Goal: Navigation & Orientation: Find specific page/section

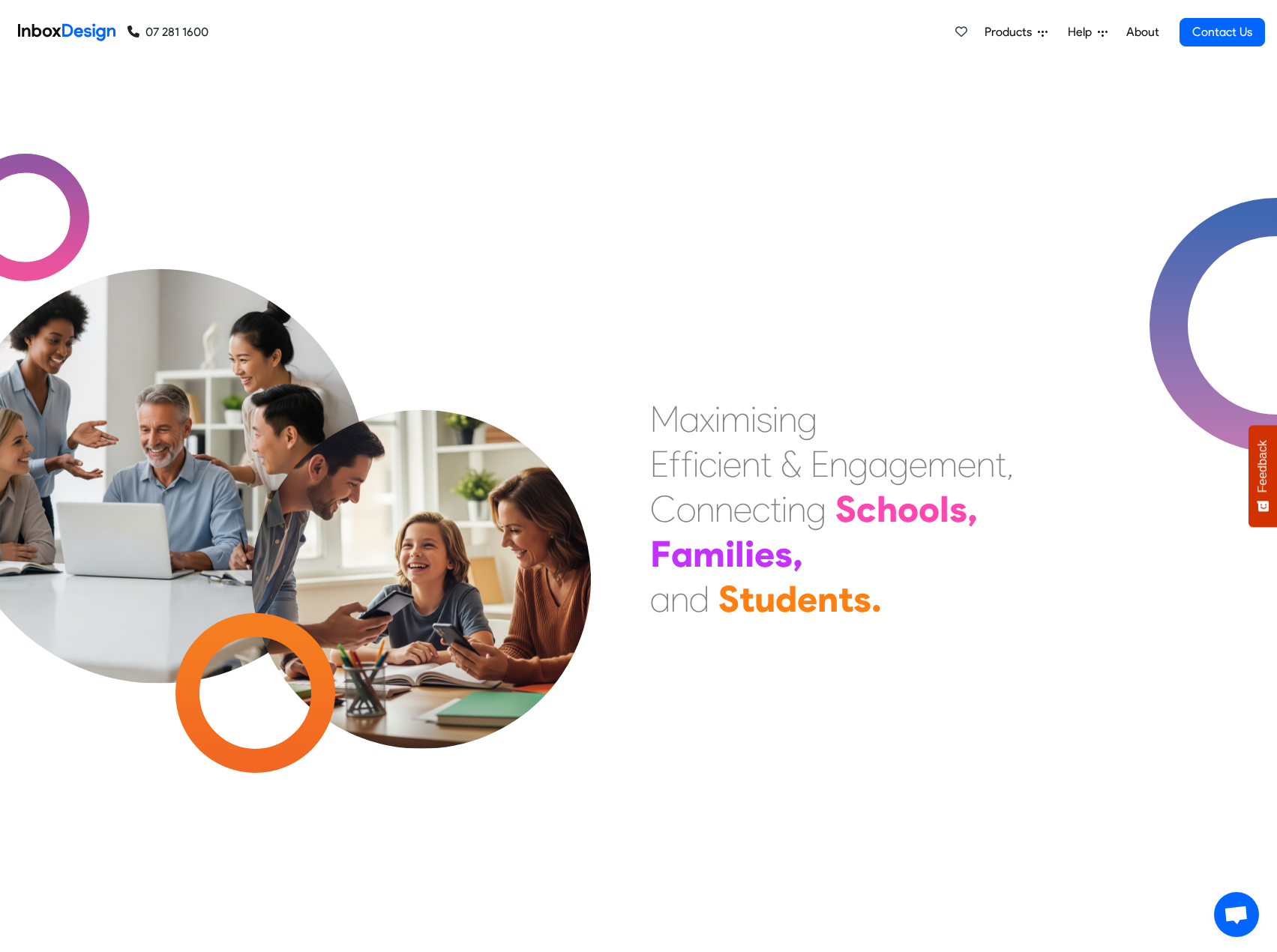
scroll to position [1, 0]
click at [1013, 31] on span "Products" at bounding box center [1012, 33] width 54 height 18
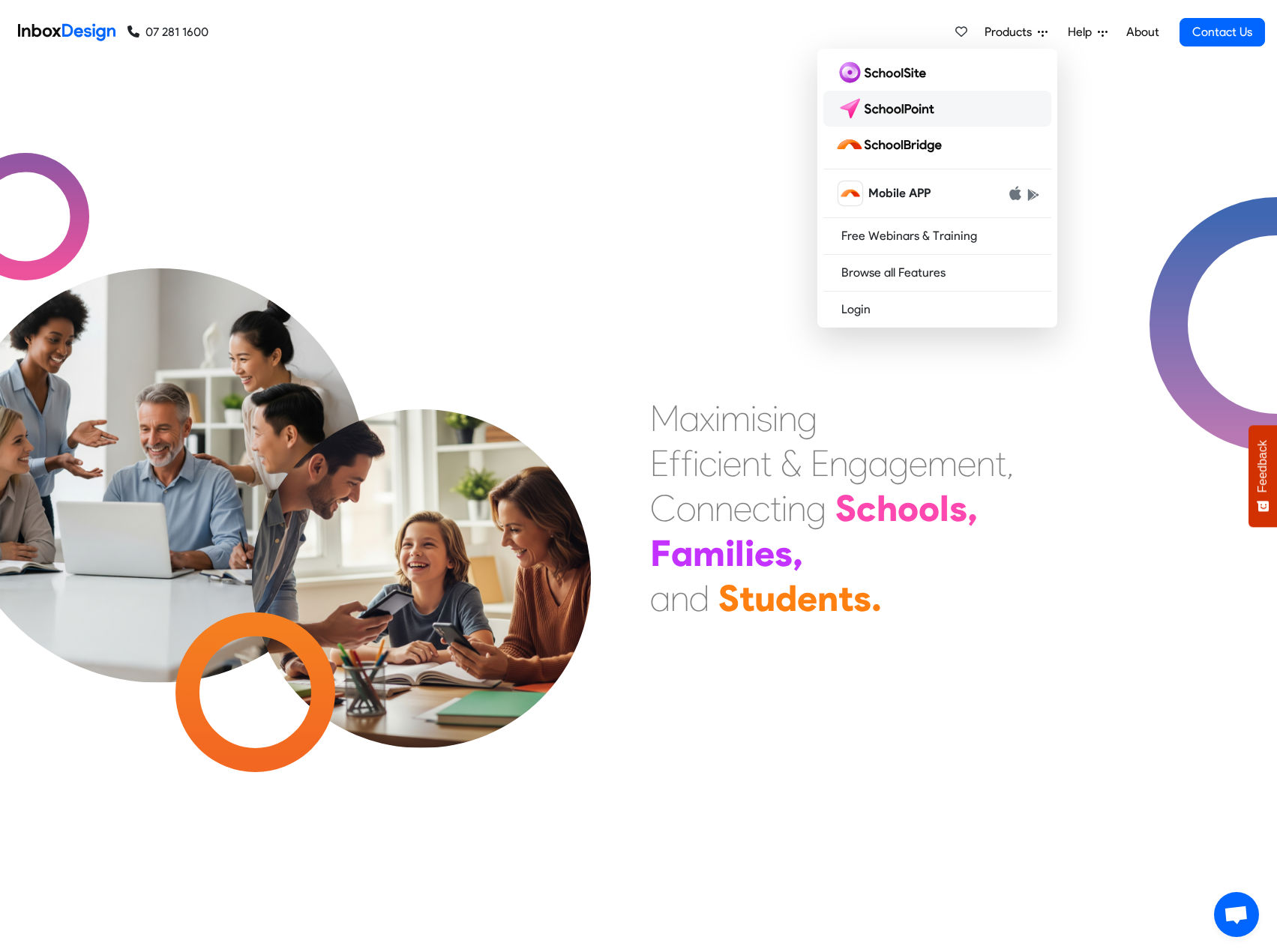
click at [891, 106] on img at bounding box center [888, 109] width 105 height 24
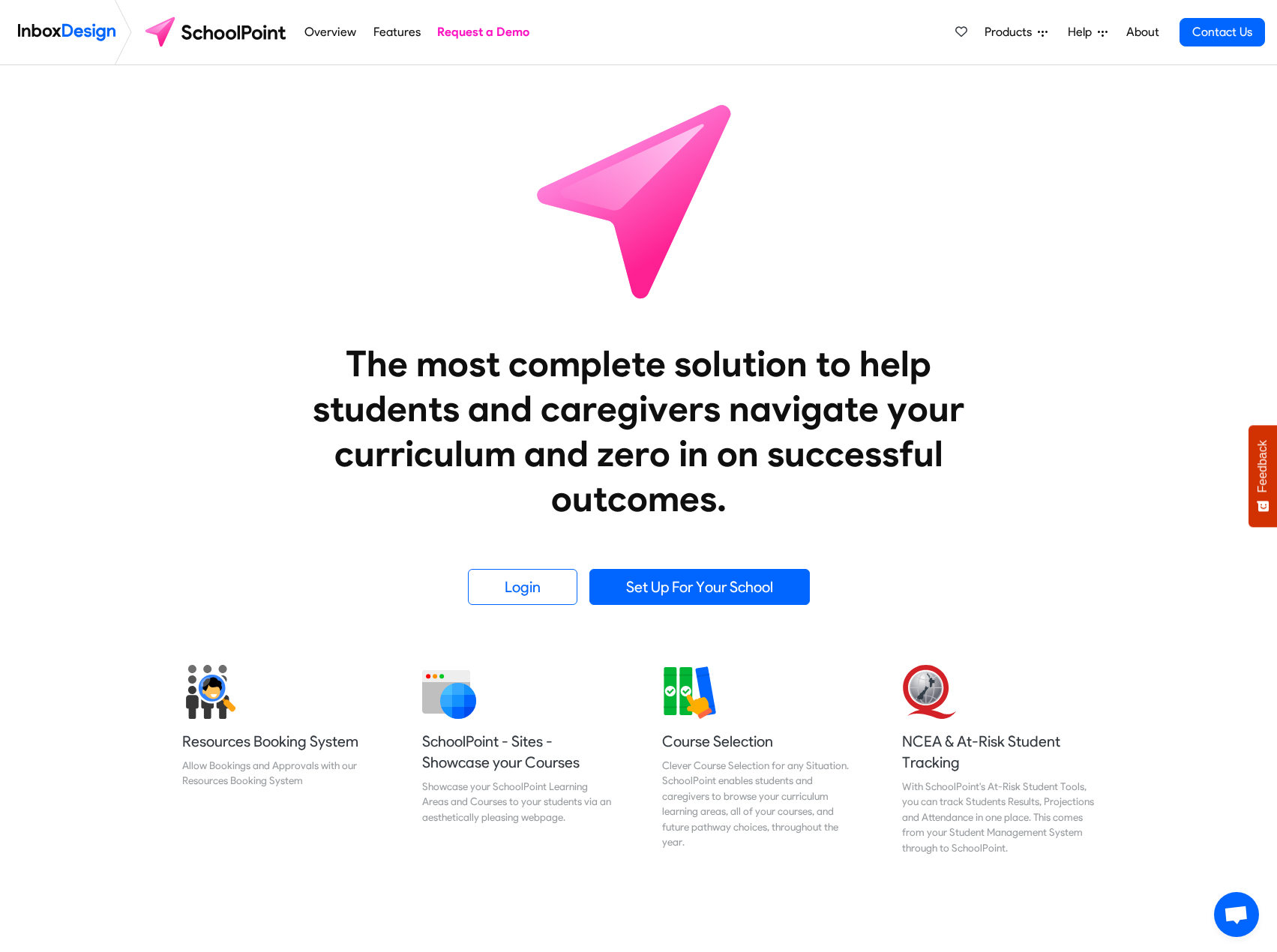
scroll to position [1, 0]
click at [1141, 32] on link "About" at bounding box center [1142, 33] width 41 height 30
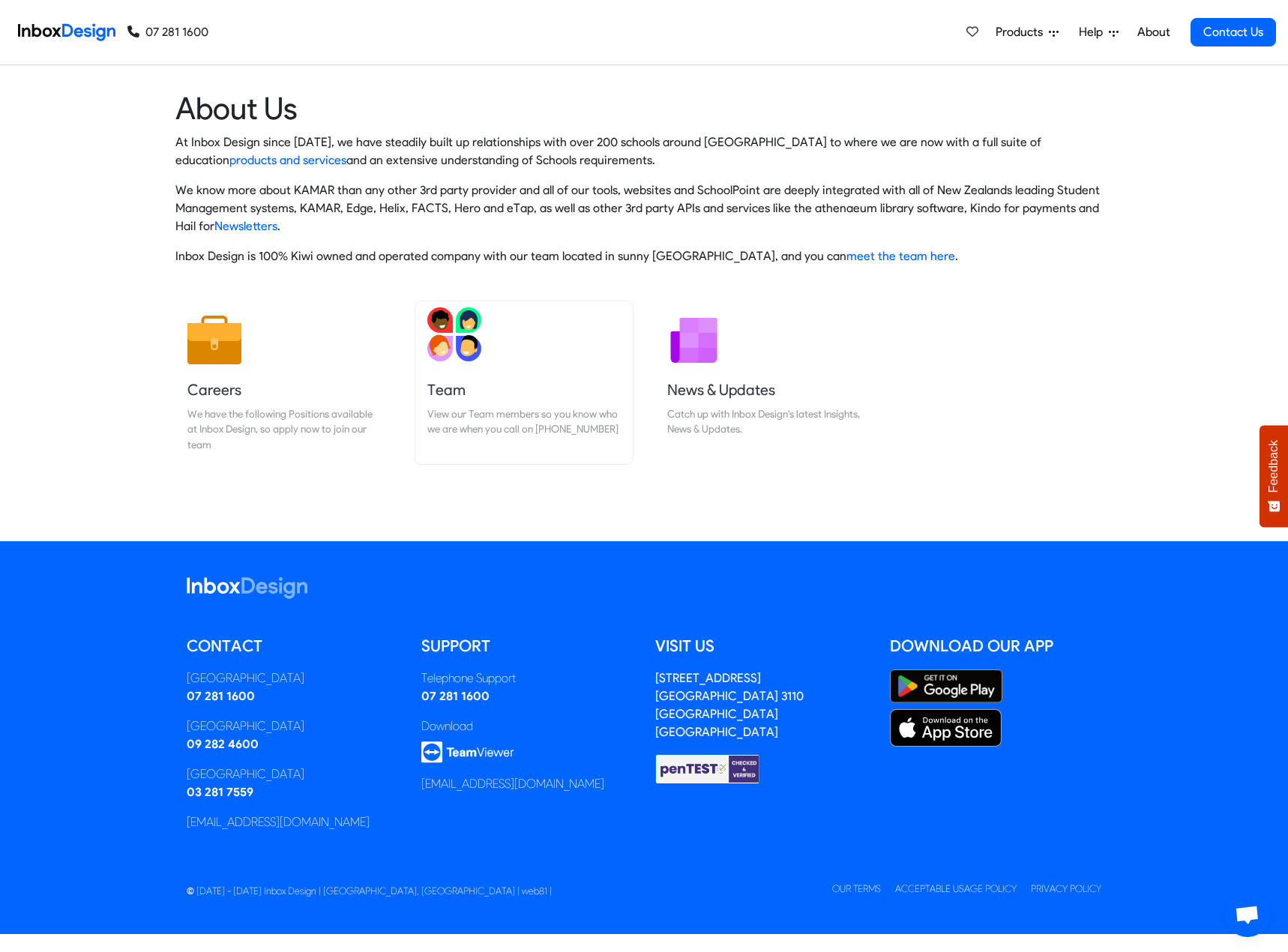
click at [440, 336] on img at bounding box center [454, 334] width 54 height 54
